Goal: Check status: Check status

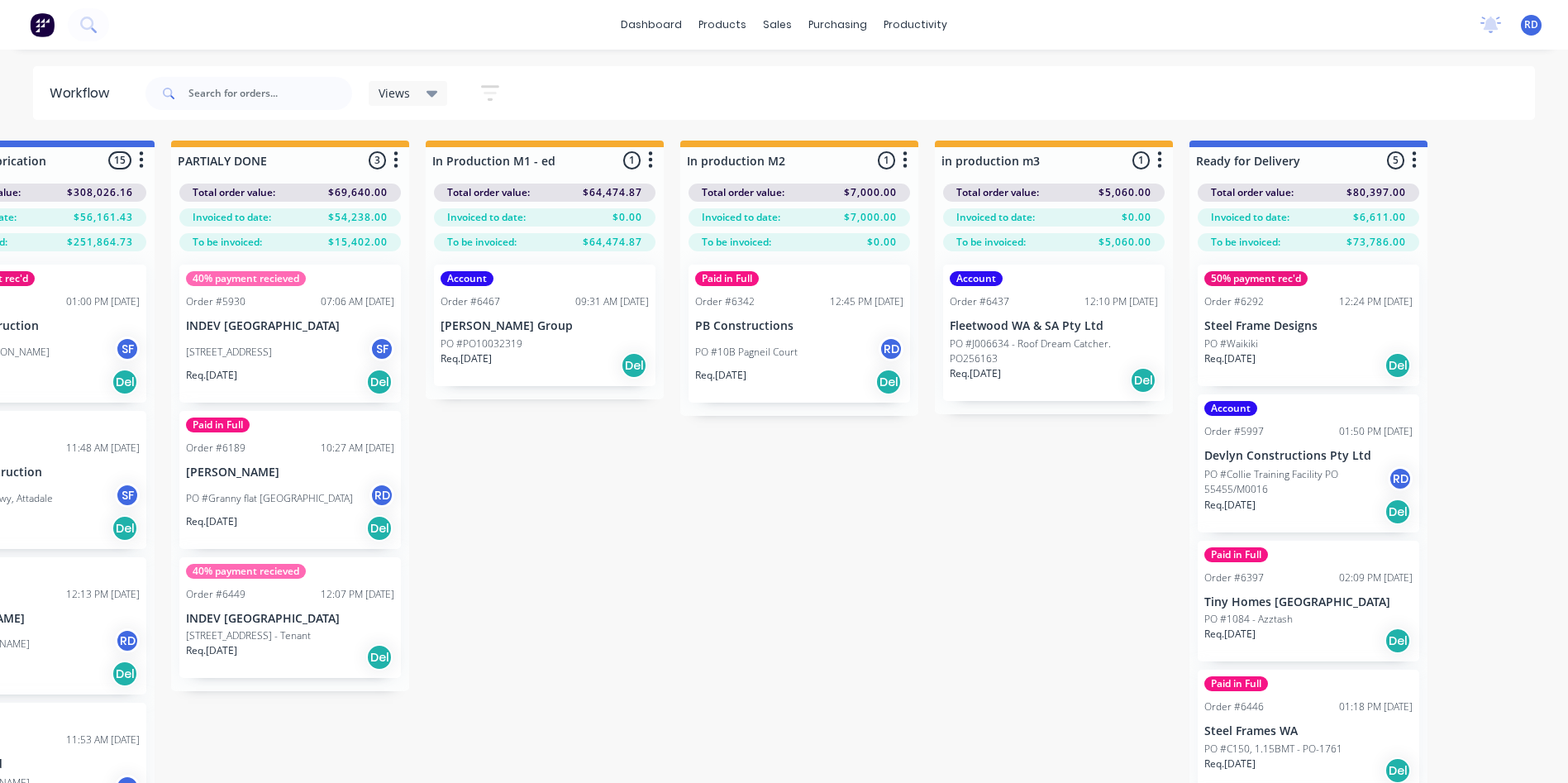
scroll to position [1536, 0]
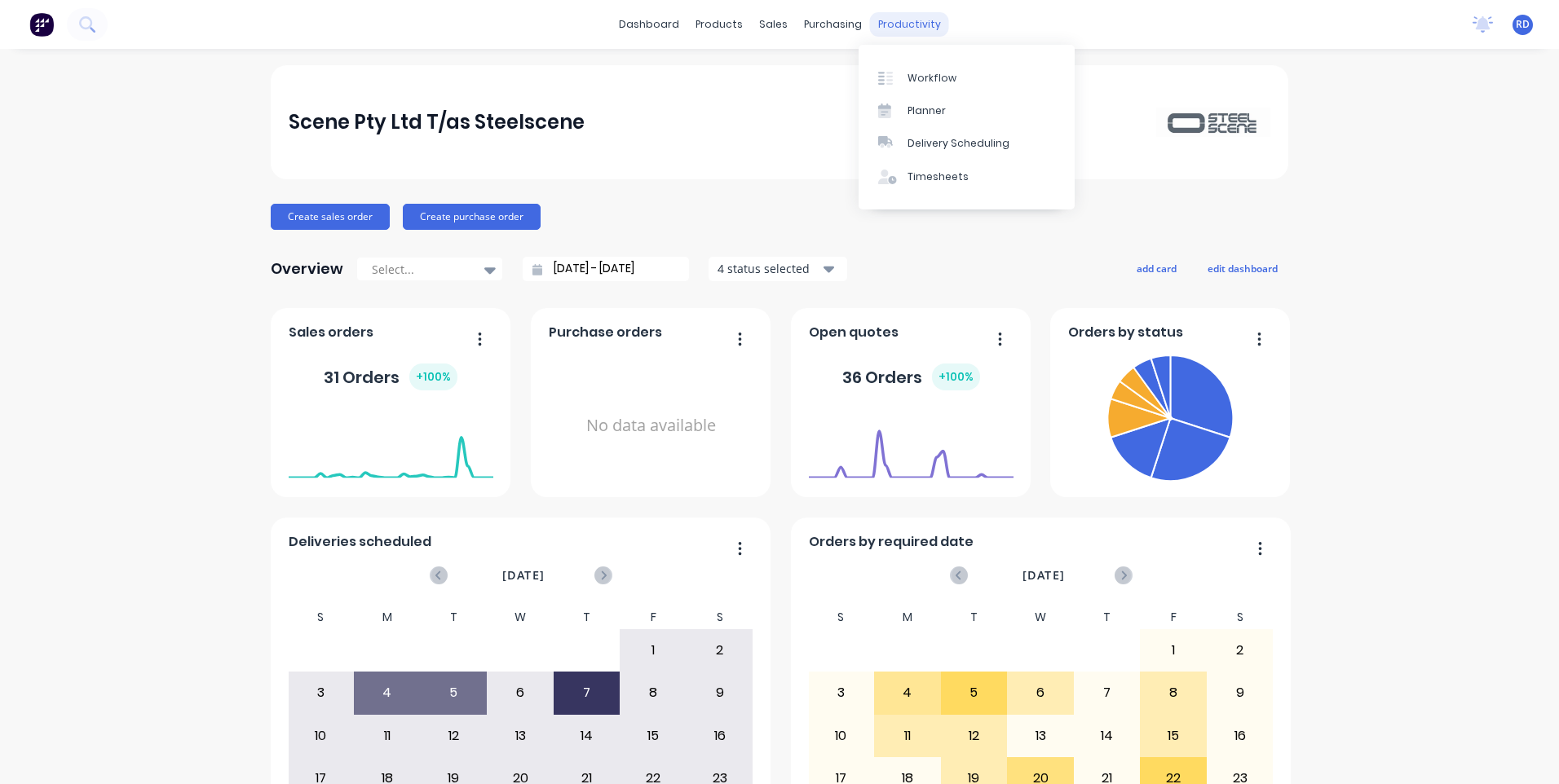
click at [895, 22] on div "productivity" at bounding box center [909, 24] width 79 height 24
click at [907, 71] on div "Workflow" at bounding box center [931, 78] width 49 height 14
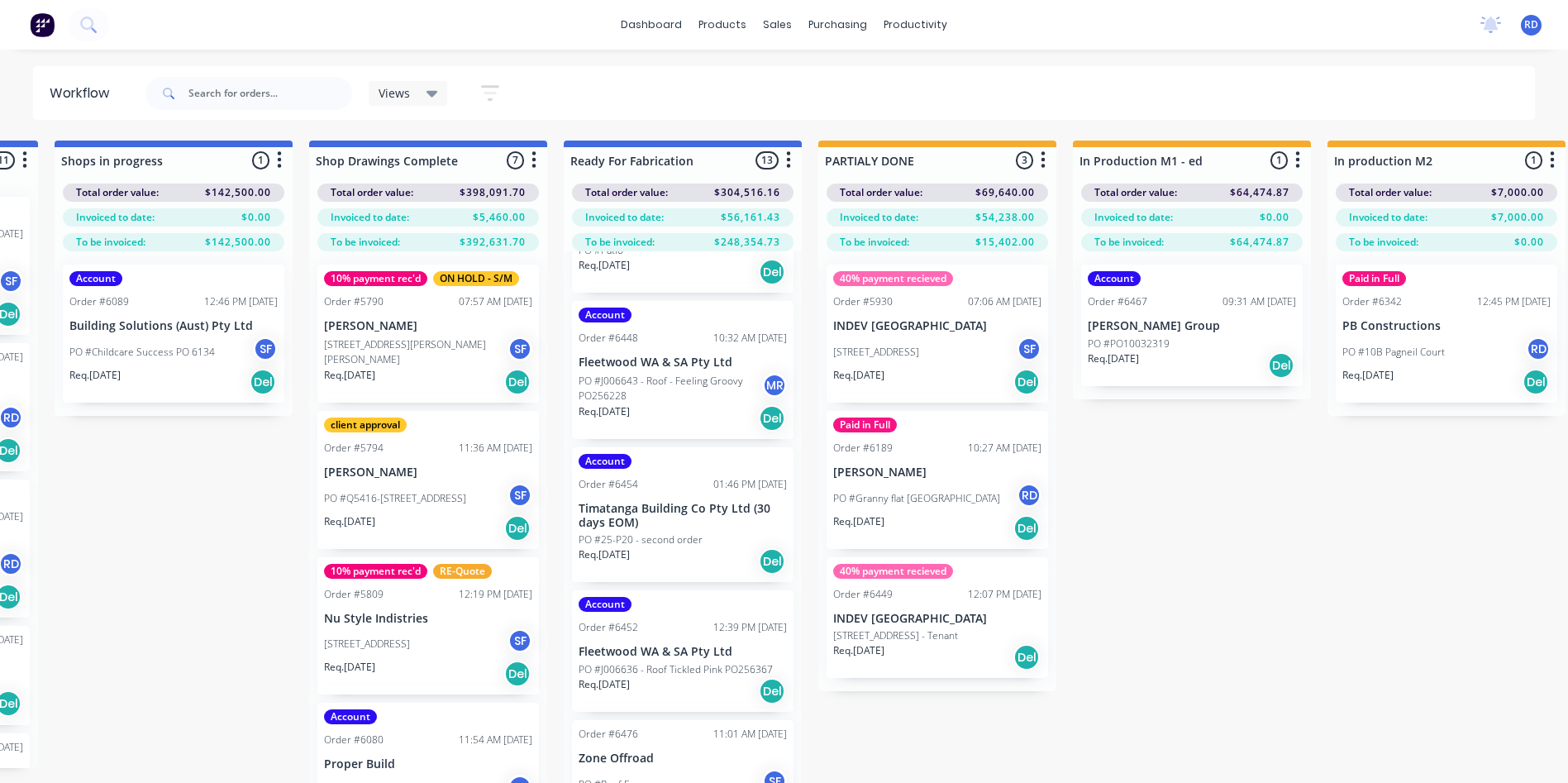
scroll to position [0, 2627]
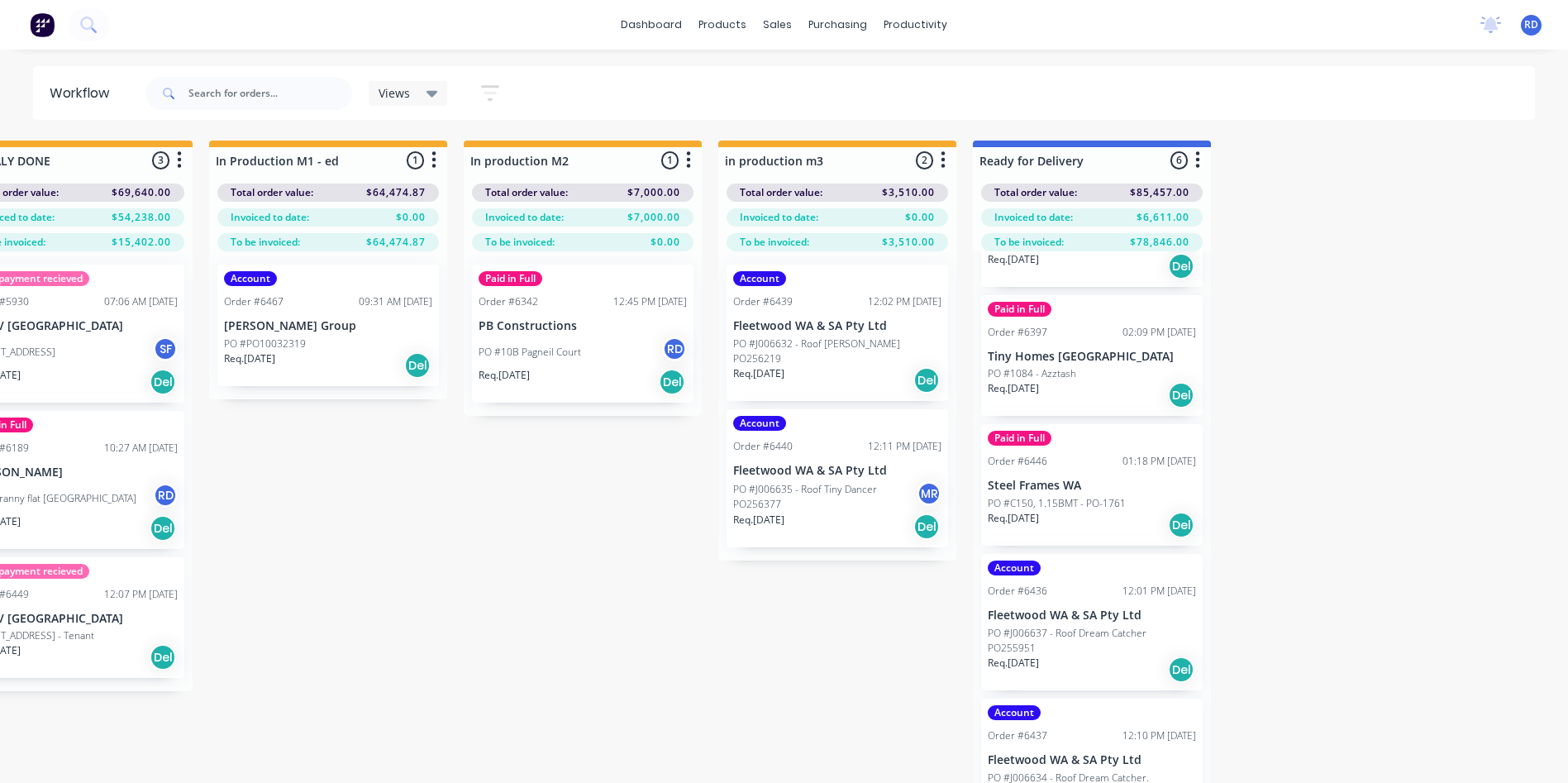
click at [859, 366] on div "Req. 27/08/25 Del" at bounding box center [837, 380] width 208 height 28
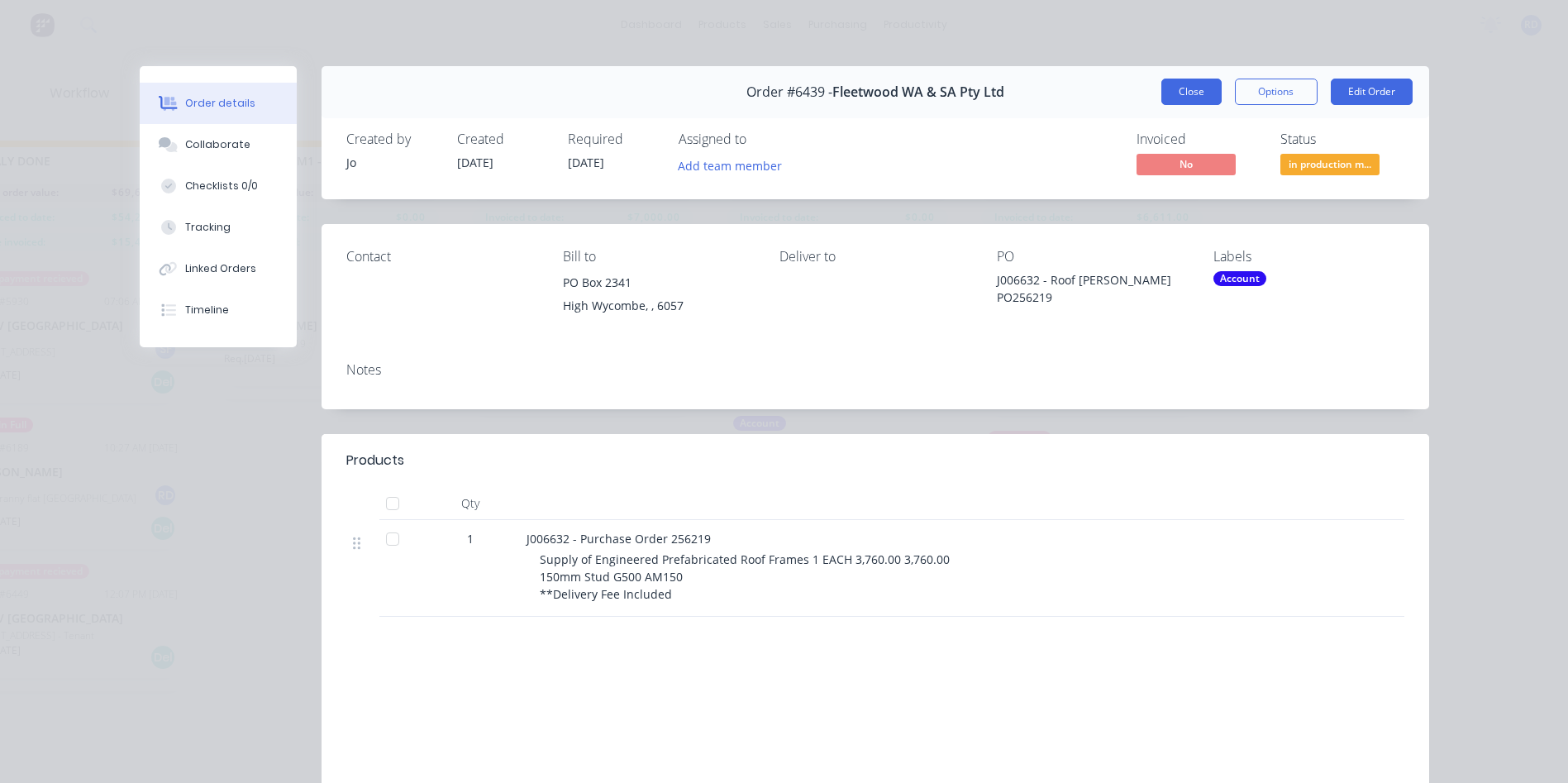
click at [1176, 91] on button "Close" at bounding box center [1192, 92] width 61 height 27
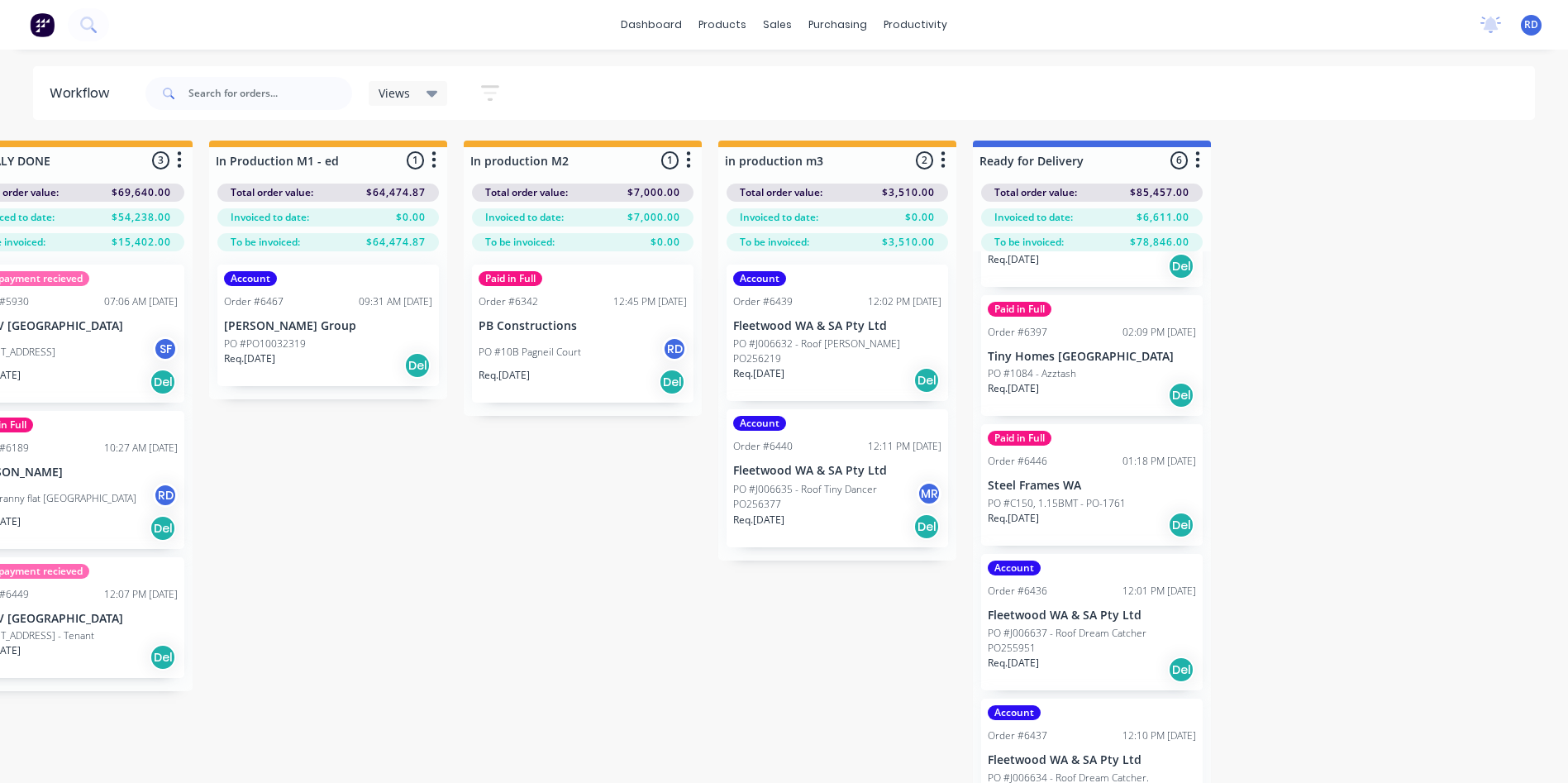
click at [816, 465] on div "Account Order #6440 12:11 PM 20/08/25 Fleetwood WA & SA Pty Ltd PO #J006635 - R…" at bounding box center [837, 478] width 222 height 138
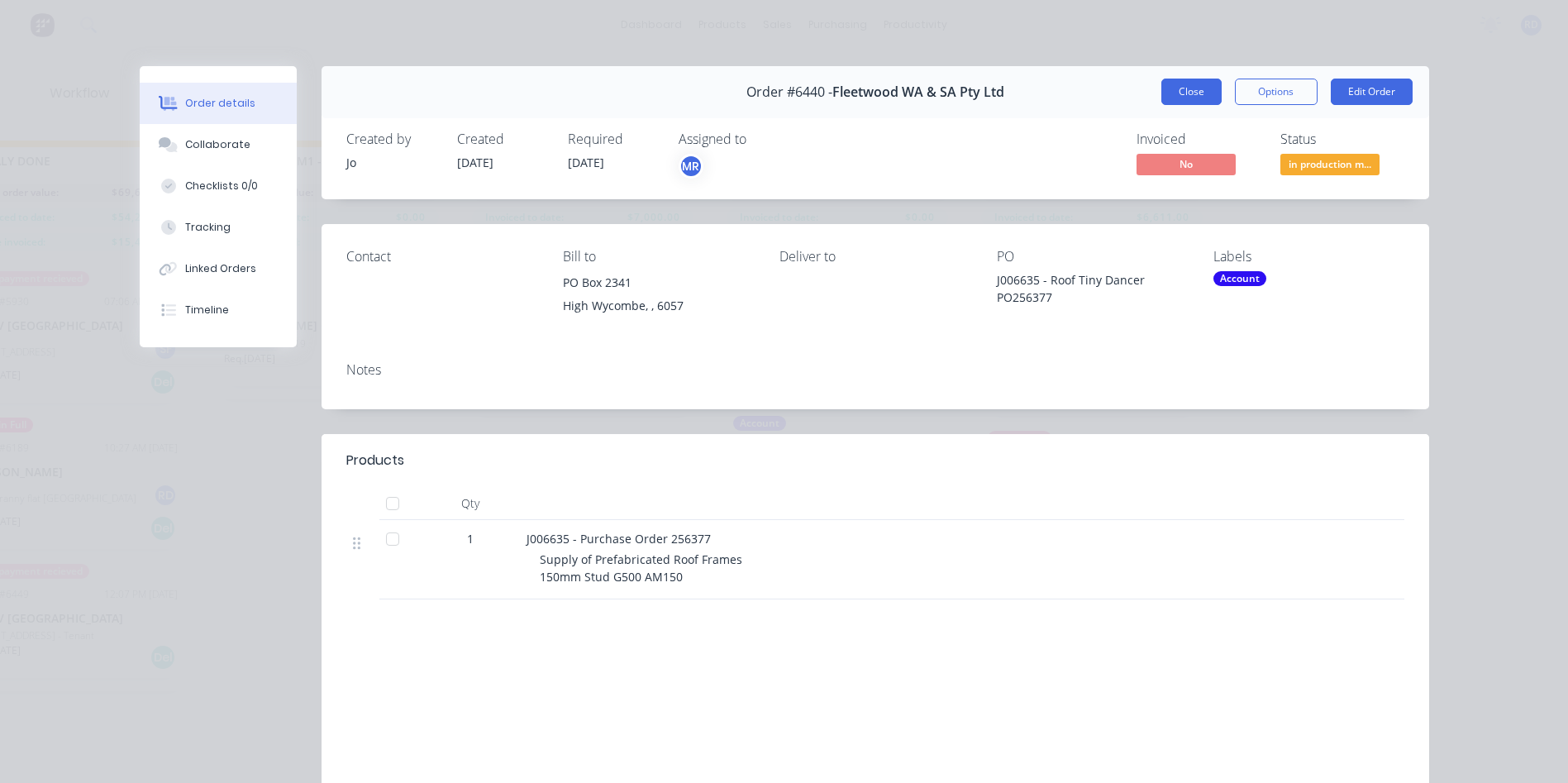
click at [1187, 83] on button "Close" at bounding box center [1192, 92] width 61 height 27
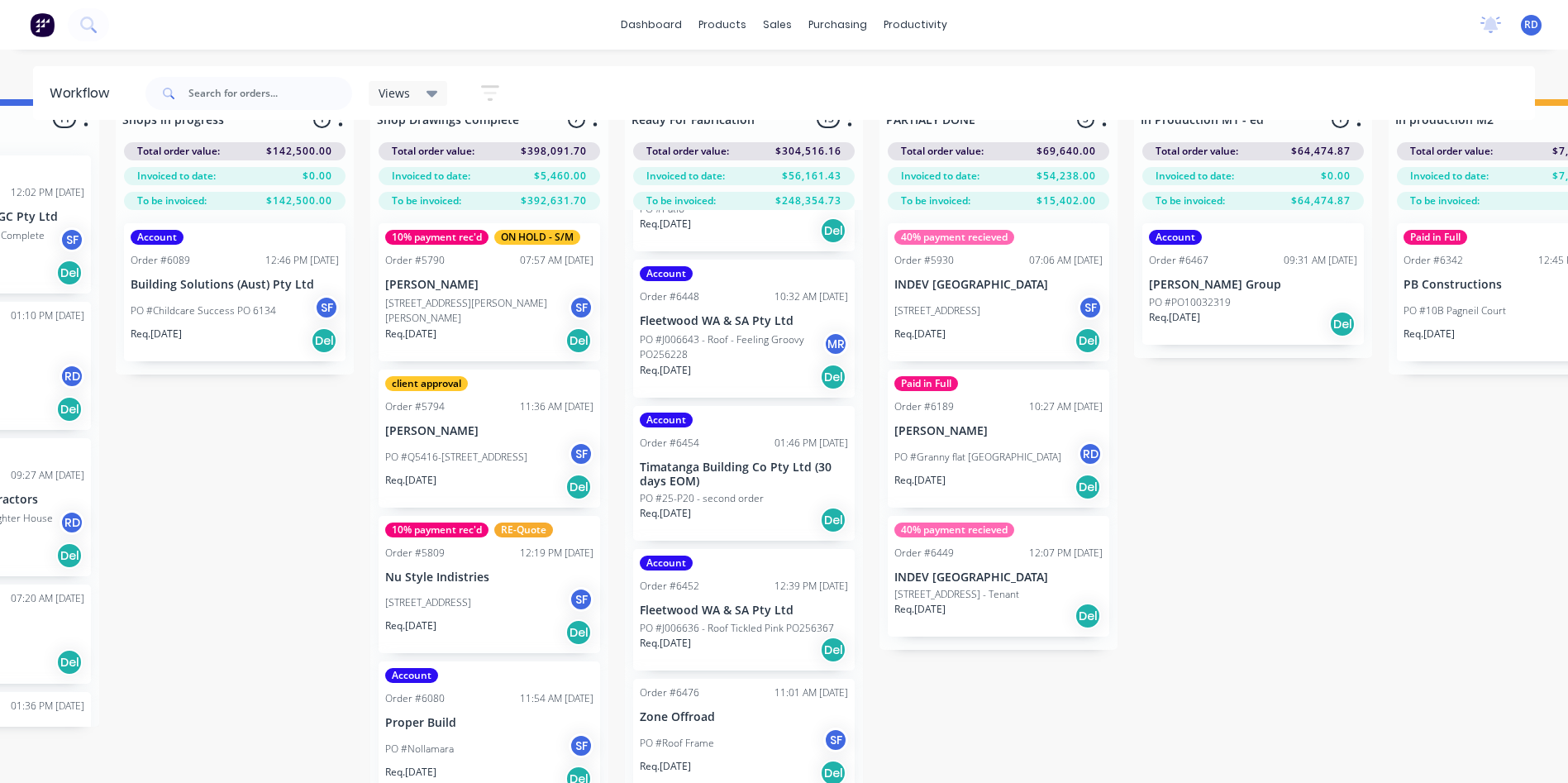
scroll to position [0, 1702]
